Goal: Transaction & Acquisition: Purchase product/service

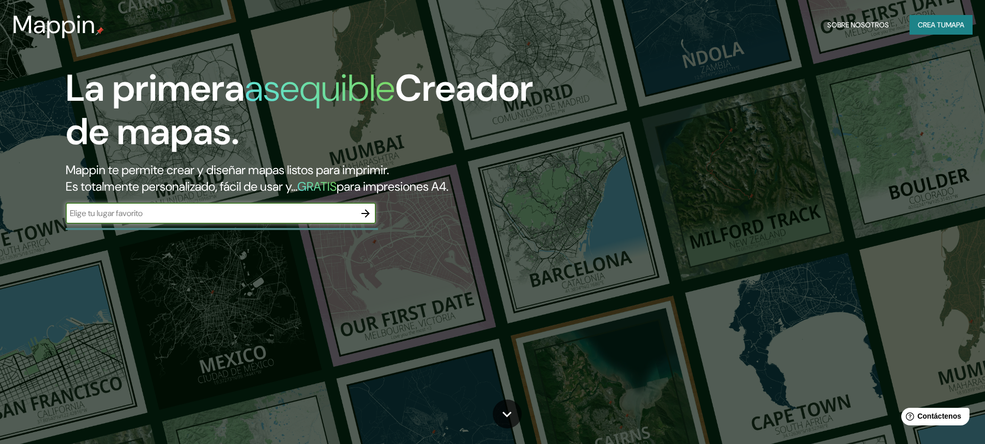
click at [255, 217] on input "text" at bounding box center [211, 213] width 290 height 12
type input "sabaneta antioquia"
click at [366, 212] on icon "button" at bounding box center [365, 213] width 12 height 12
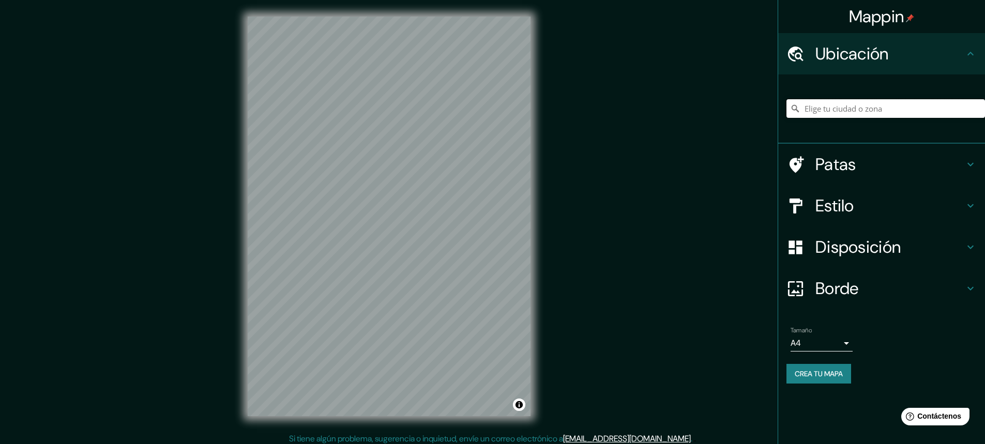
click at [872, 109] on input "Elige tu ciudad o zona" at bounding box center [886, 108] width 199 height 19
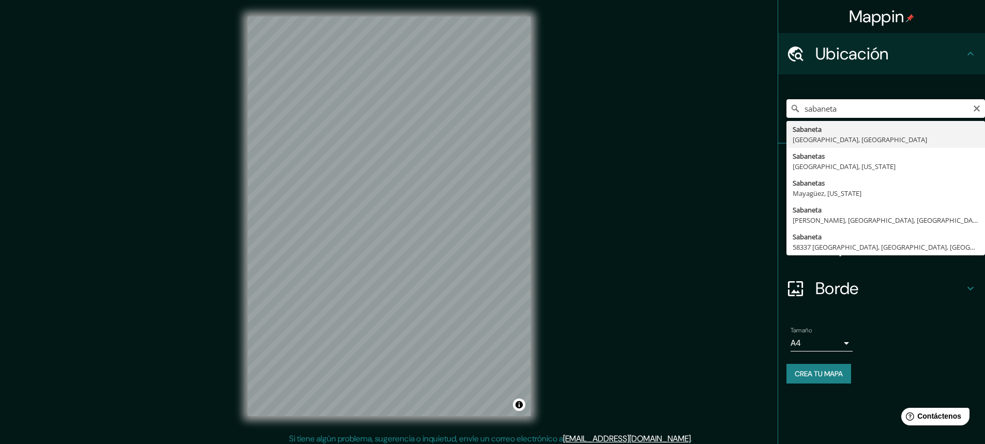
type input "[GEOGRAPHIC_DATA], [GEOGRAPHIC_DATA], [GEOGRAPHIC_DATA]"
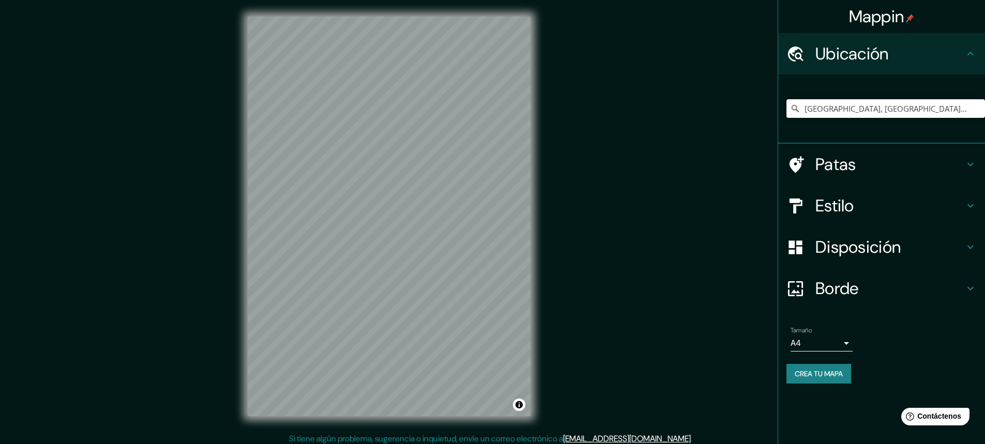
click at [947, 172] on h4 "Patas" at bounding box center [889, 164] width 149 height 21
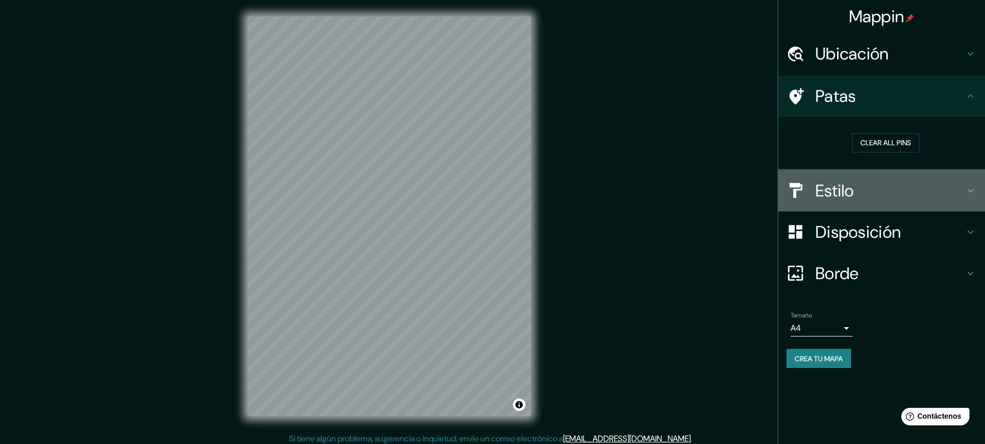
click at [913, 194] on h4 "Estilo" at bounding box center [889, 190] width 149 height 21
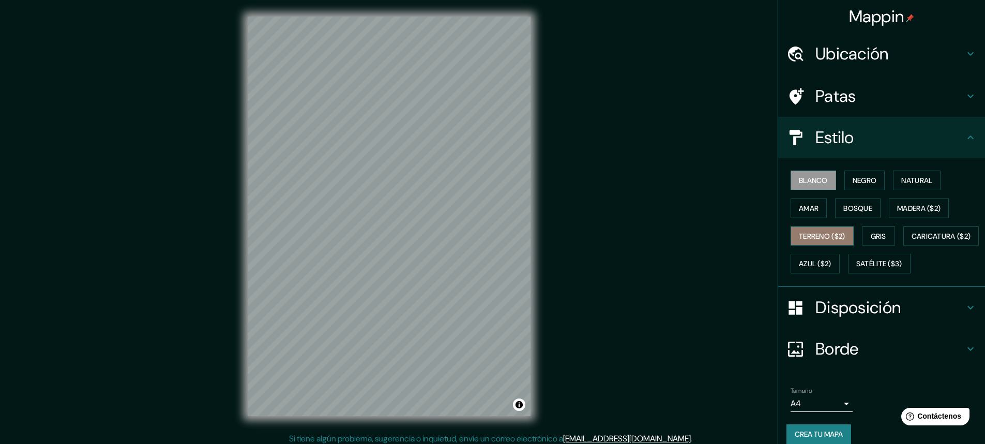
click at [838, 239] on font "Terreno ($2)" at bounding box center [822, 236] width 47 height 9
click at [838, 249] on div "Blanco Negro Natural Amar Bosque Madera ($2) Terreno ($2) Gris Caricatura ($2) …" at bounding box center [886, 222] width 199 height 111
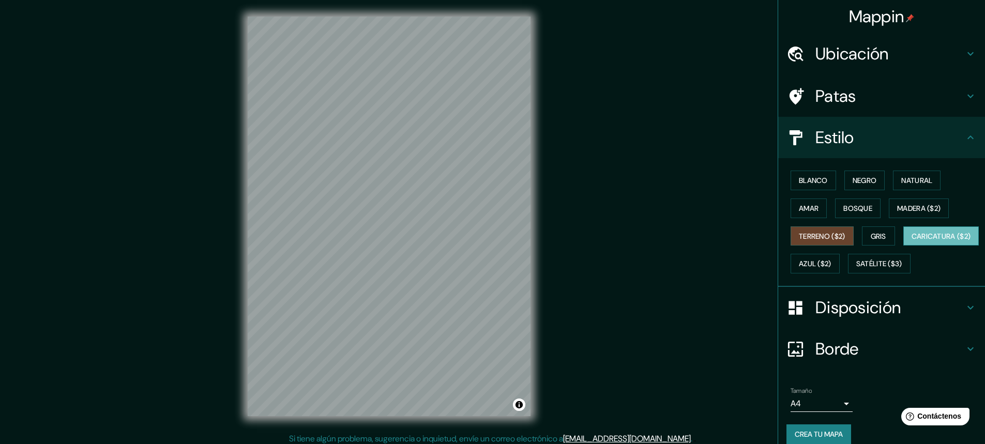
click at [912, 241] on font "Caricatura ($2)" at bounding box center [941, 236] width 59 height 9
click at [856, 269] on font "Satélite ($3)" at bounding box center [879, 264] width 46 height 9
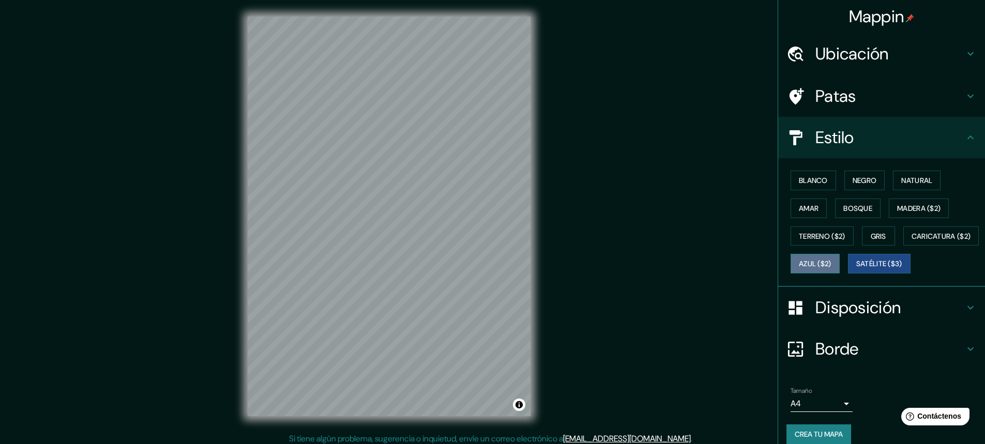
click at [832, 267] on font "Azul ($2)" at bounding box center [815, 264] width 33 height 9
click at [920, 202] on font "Madera ($2)" at bounding box center [918, 208] width 43 height 13
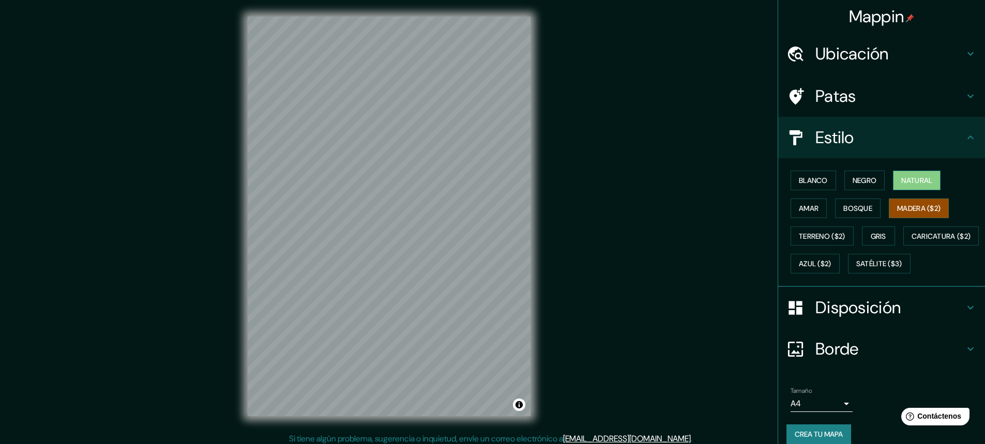
click at [920, 185] on font "Natural" at bounding box center [916, 180] width 31 height 9
click at [877, 179] on button "Negro" at bounding box center [864, 181] width 41 height 20
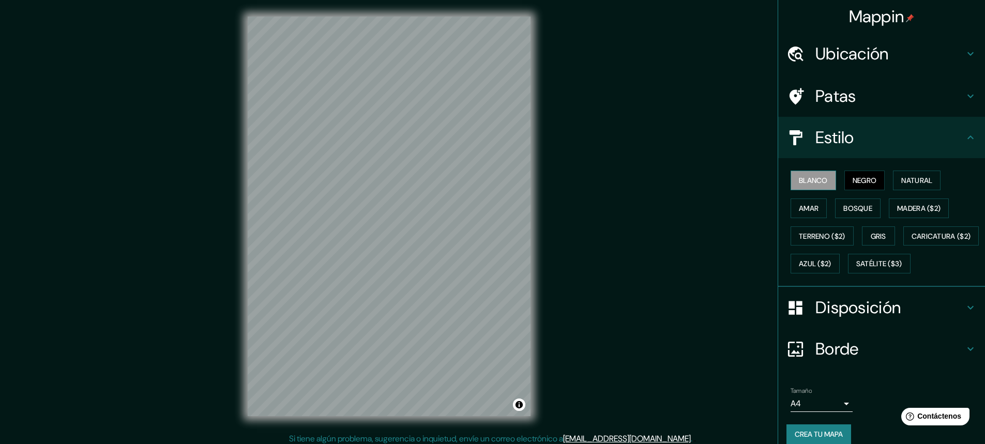
click at [818, 178] on font "Blanco" at bounding box center [813, 180] width 29 height 9
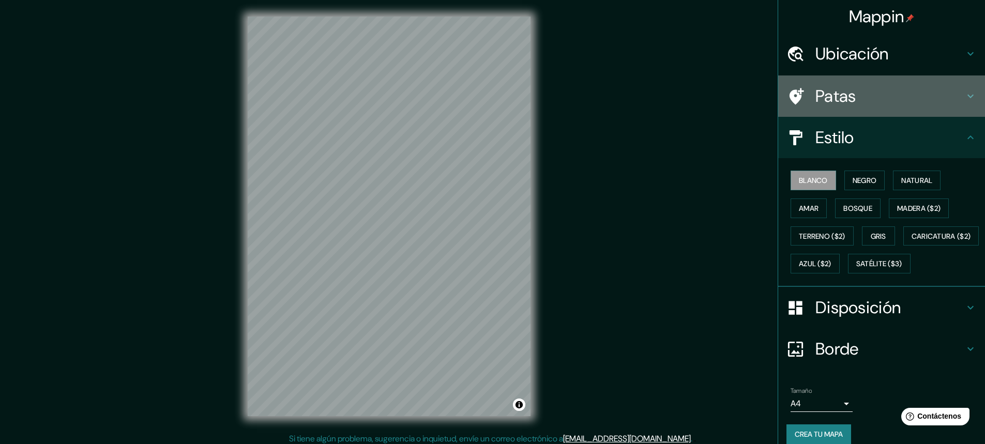
click at [867, 98] on h4 "Patas" at bounding box center [889, 96] width 149 height 21
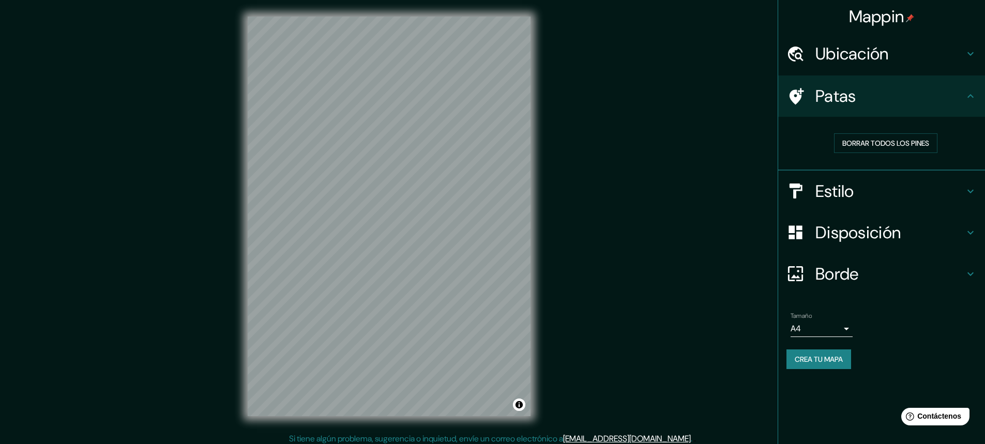
click at [840, 285] on div "Borde" at bounding box center [881, 273] width 207 height 41
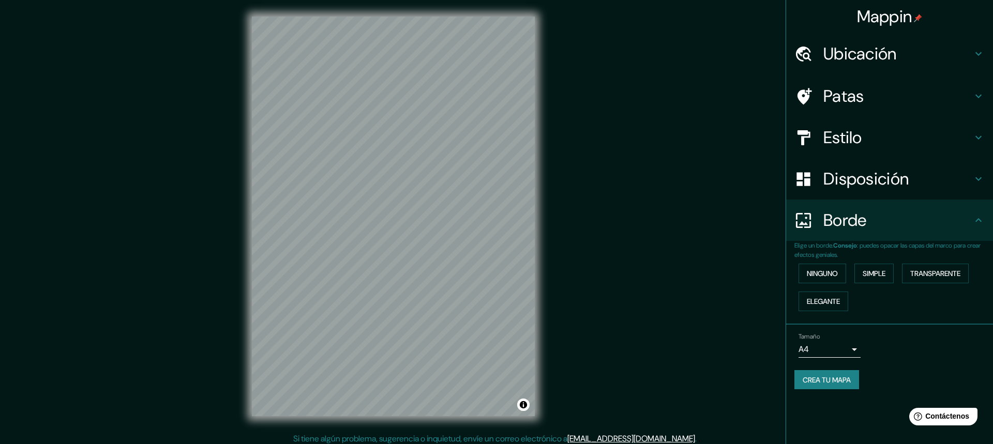
click at [847, 346] on body "Mappin Ubicación [GEOGRAPHIC_DATA], [GEOGRAPHIC_DATA], [GEOGRAPHIC_DATA] Patas …" at bounding box center [496, 222] width 993 height 444
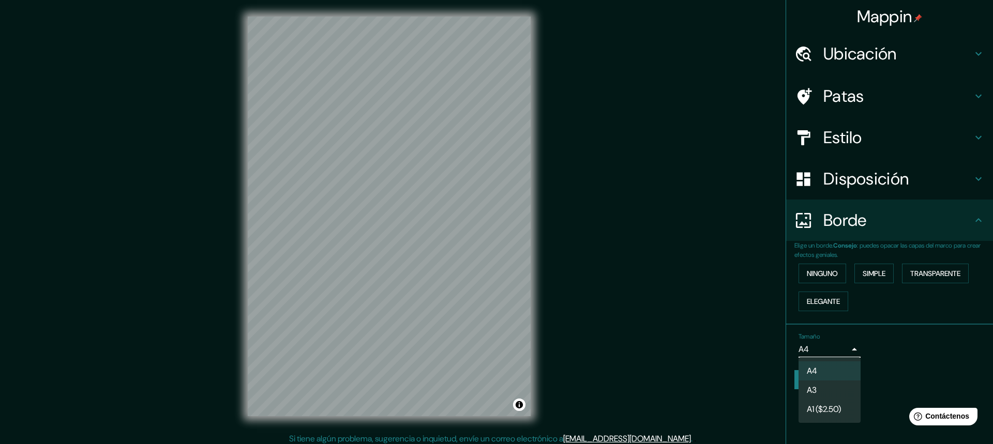
click at [847, 346] on div at bounding box center [496, 222] width 993 height 444
